Goal: Transaction & Acquisition: Obtain resource

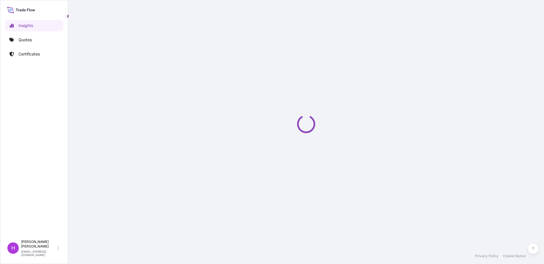
select select "2025"
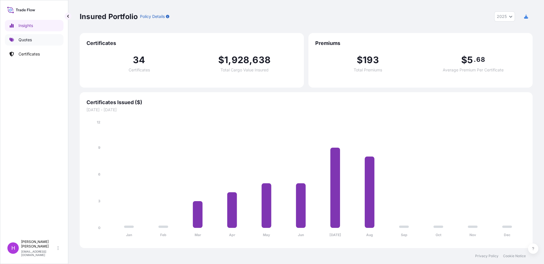
click at [21, 39] on p "Quotes" at bounding box center [24, 40] width 13 height 6
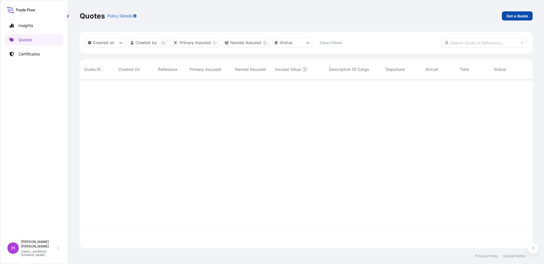
scroll to position [167, 449]
click at [519, 15] on p "Get a Quote" at bounding box center [517, 16] width 22 height 6
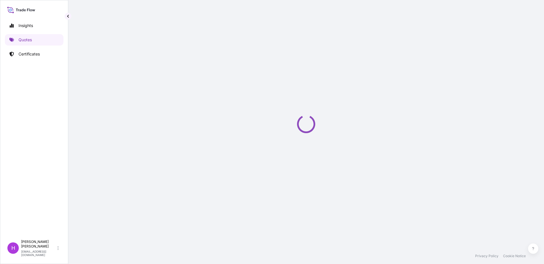
select select "Sea"
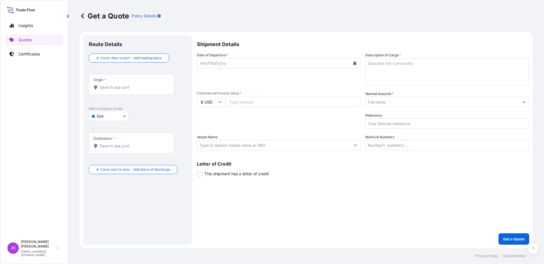
click at [240, 64] on body "Insights Quotes Certificates H Hans Mertens hamerten@q8.com Get a Quote Policy …" at bounding box center [272, 132] width 544 height 264
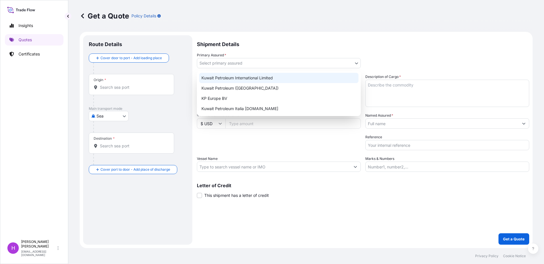
click at [236, 86] on div "Kuwait Petroleum (Belgium)" at bounding box center [278, 88] width 159 height 10
select select "31889"
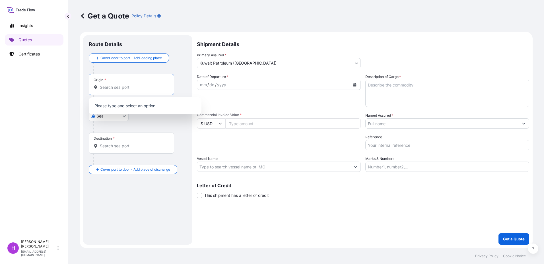
click at [107, 88] on input "Origin *" at bounding box center [133, 87] width 67 height 6
click at [118, 105] on b "BEANR" at bounding box center [115, 104] width 14 height 5
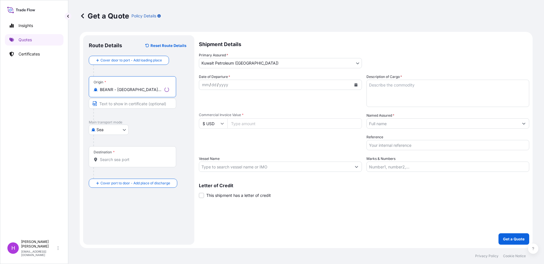
type input "BEANR - Antwerpen, Belgium"
click at [103, 154] on div "Destination *" at bounding box center [104, 152] width 21 height 5
click at [103, 157] on input "Destination *" at bounding box center [134, 160] width 69 height 6
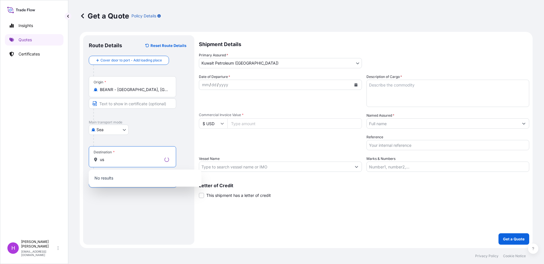
type input "u"
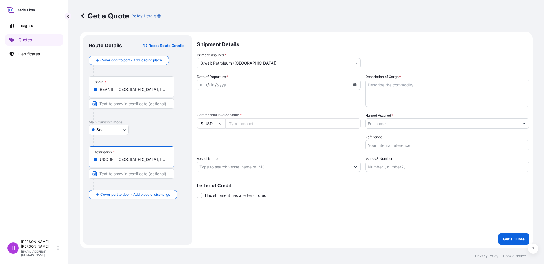
type input "USORF - Norfolk, United States"
click at [355, 87] on button "Calendar" at bounding box center [354, 84] width 9 height 9
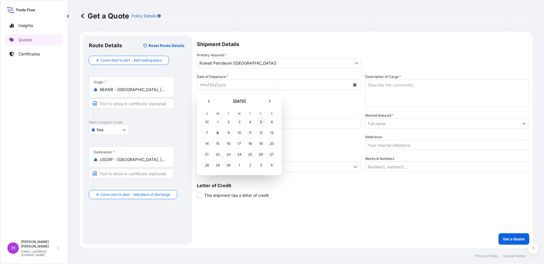
click at [259, 123] on div "5" at bounding box center [261, 122] width 10 height 10
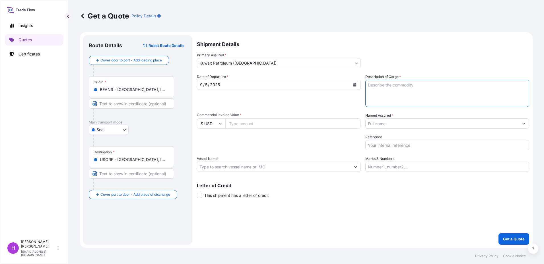
click at [379, 84] on textarea "Description of Cargo *" at bounding box center [447, 93] width 164 height 27
paste textarea "1 X 20 ft. Dry Cargo"
type textarea "1 X 20 ft. Dry Cargo 38 package(s) lubricants"
click at [377, 145] on input "Reference" at bounding box center [447, 145] width 164 height 10
paste input "PO 25-104 BPA-Carroll VA"
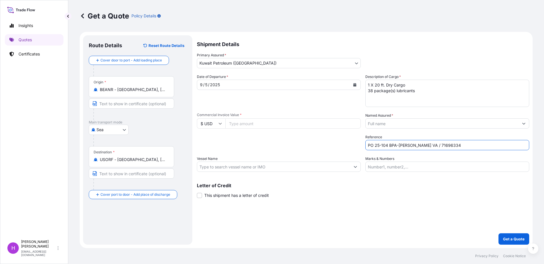
type input "PO 25-104 BPA-Carroll VA / 71696334"
click at [420, 92] on textarea "1 X 20 ft. Dry Cargo 38 package(s) lubricants" at bounding box center [447, 93] width 164 height 27
paste textarea "Us tariff code :"
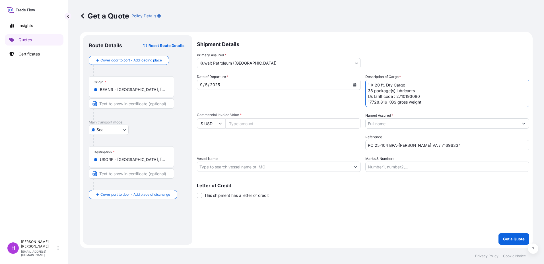
click at [394, 102] on textarea "1 X 20 ft. Dry Cargo 38 package(s) lubricants Us tariff code : 2710193080 17728…" at bounding box center [447, 93] width 164 height 27
type textarea "1 X 20 ft. Dry Cargo 38 package(s) lubricants Us tariff code : 2710193080 17728…"
click at [397, 164] on input "Marks & Numbers" at bounding box center [447, 167] width 164 height 10
type input "GCNU1414796 - seal: 093359"
click at [223, 168] on input "Vessel Name" at bounding box center [273, 167] width 153 height 10
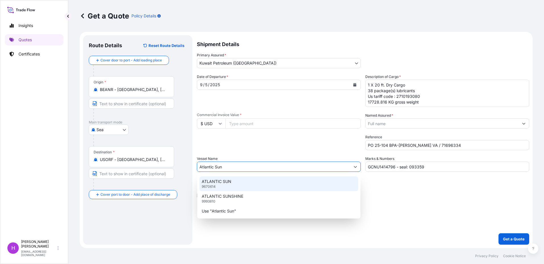
click at [225, 182] on p "ATLANTIC SUN" at bounding box center [217, 182] width 30 height 6
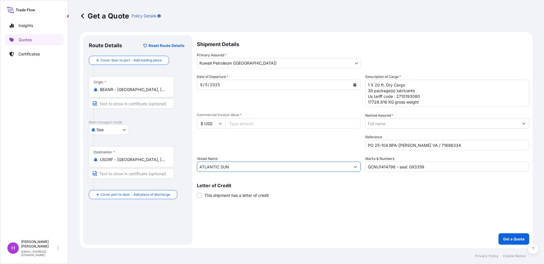
type input "ATLANTIC SUN"
click at [349, 198] on div "Letter of Credit This shipment has a letter of credit Letter of credit * Letter…" at bounding box center [363, 190] width 332 height 15
click at [356, 167] on icon "Show suggestions" at bounding box center [355, 166] width 3 height 3
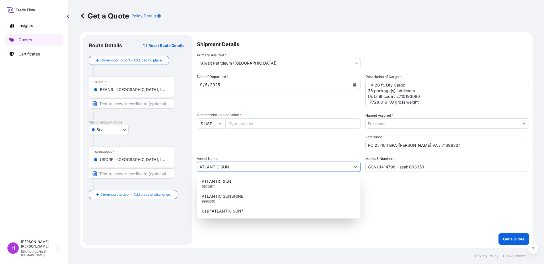
click at [411, 207] on div "Shipment Details Primary Assured * Kuwait Petroleum (Belgium) Kuwait Petroleum …" at bounding box center [363, 139] width 332 height 209
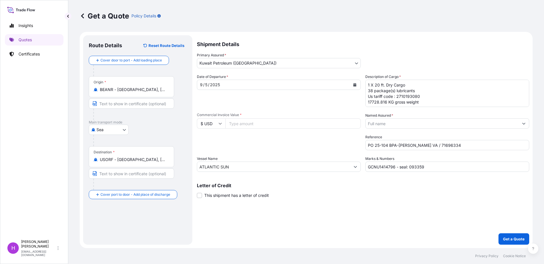
click at [267, 124] on input "Commercial Invoice Value *" at bounding box center [292, 123] width 135 height 10
type input "38601.36"
click at [254, 144] on div "Packing Category Type to search a container mode Please select a primary mode o…" at bounding box center [279, 142] width 164 height 16
click at [517, 241] on p "Get a Quote" at bounding box center [514, 239] width 22 height 6
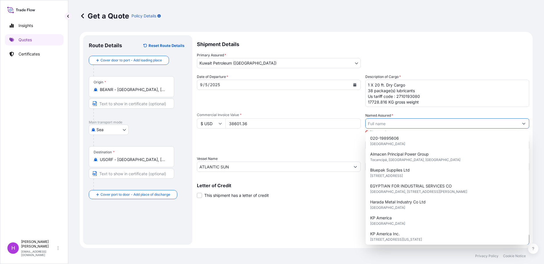
click at [413, 122] on input "Named Assured *" at bounding box center [442, 123] width 153 height 10
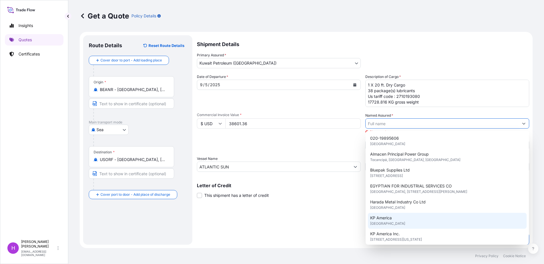
click at [388, 221] on span "United States of America" at bounding box center [387, 224] width 35 height 6
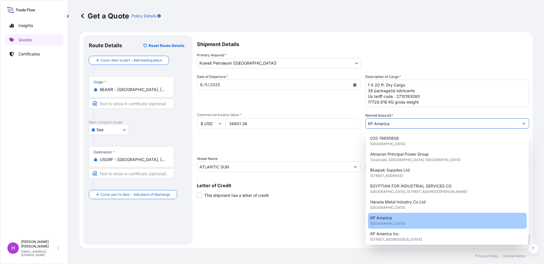
click at [388, 221] on span "United States of America" at bounding box center [387, 224] width 35 height 6
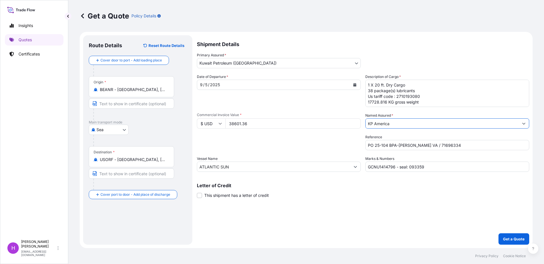
click at [422, 129] on div "Date of Departure * 9 / 5 / 2025 Cargo Category * As Per Policy Declaration Des…" at bounding box center [363, 123] width 332 height 98
click at [422, 123] on input "KP America" at bounding box center [442, 123] width 153 height 10
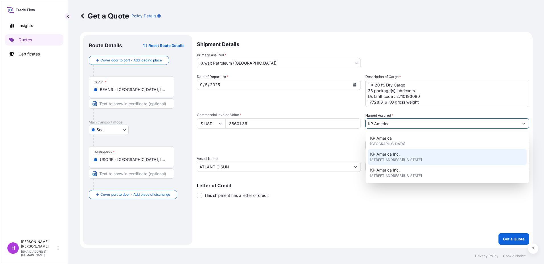
click at [421, 159] on span "232 Madison Ave suite 1200, 10016, New York, United States" at bounding box center [396, 160] width 52 height 6
type input "KP America Inc."
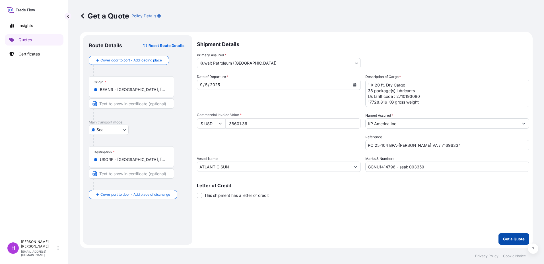
click at [513, 238] on p "Get a Quote" at bounding box center [514, 239] width 22 height 6
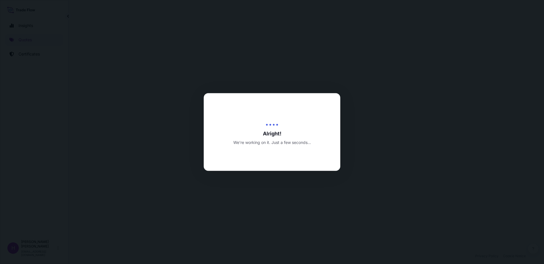
select select "Sea"
select select "31889"
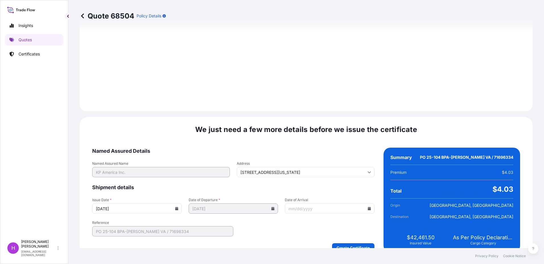
scroll to position [592, 0]
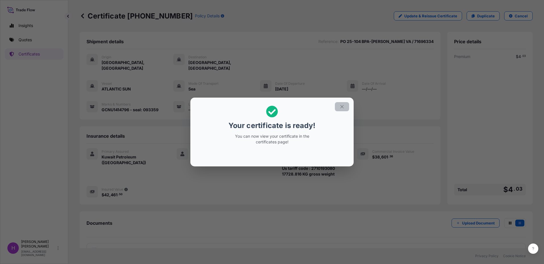
click at [341, 105] on icon "button" at bounding box center [341, 106] width 5 height 5
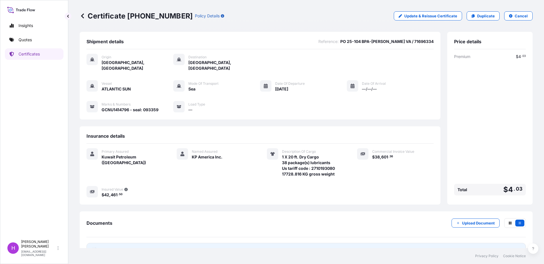
click at [114, 247] on span "Certificate" at bounding box center [112, 250] width 20 height 6
